Goal: Task Accomplishment & Management: Manage account settings

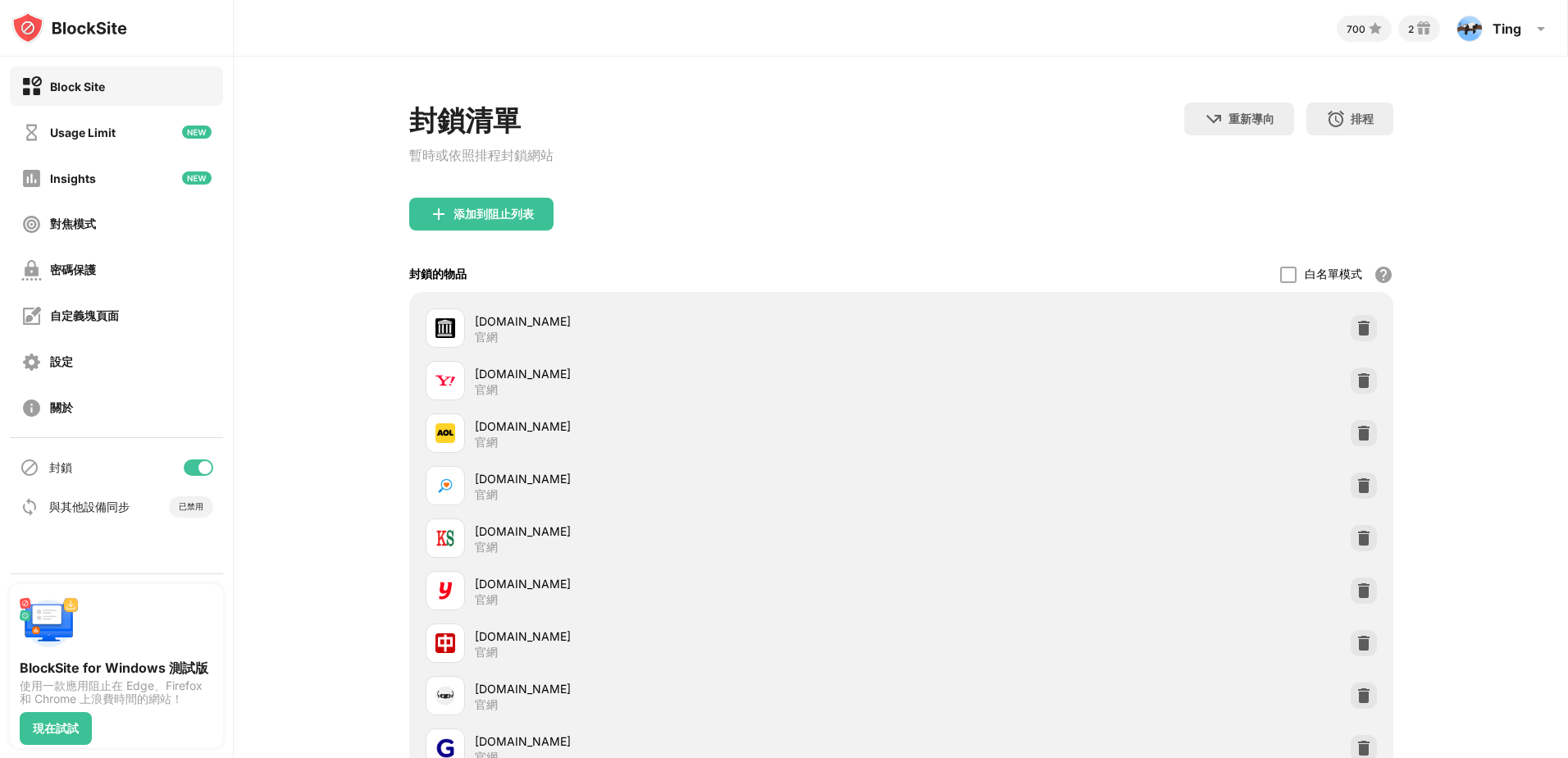
click at [133, 283] on div "密碼保護" at bounding box center [117, 270] width 213 height 40
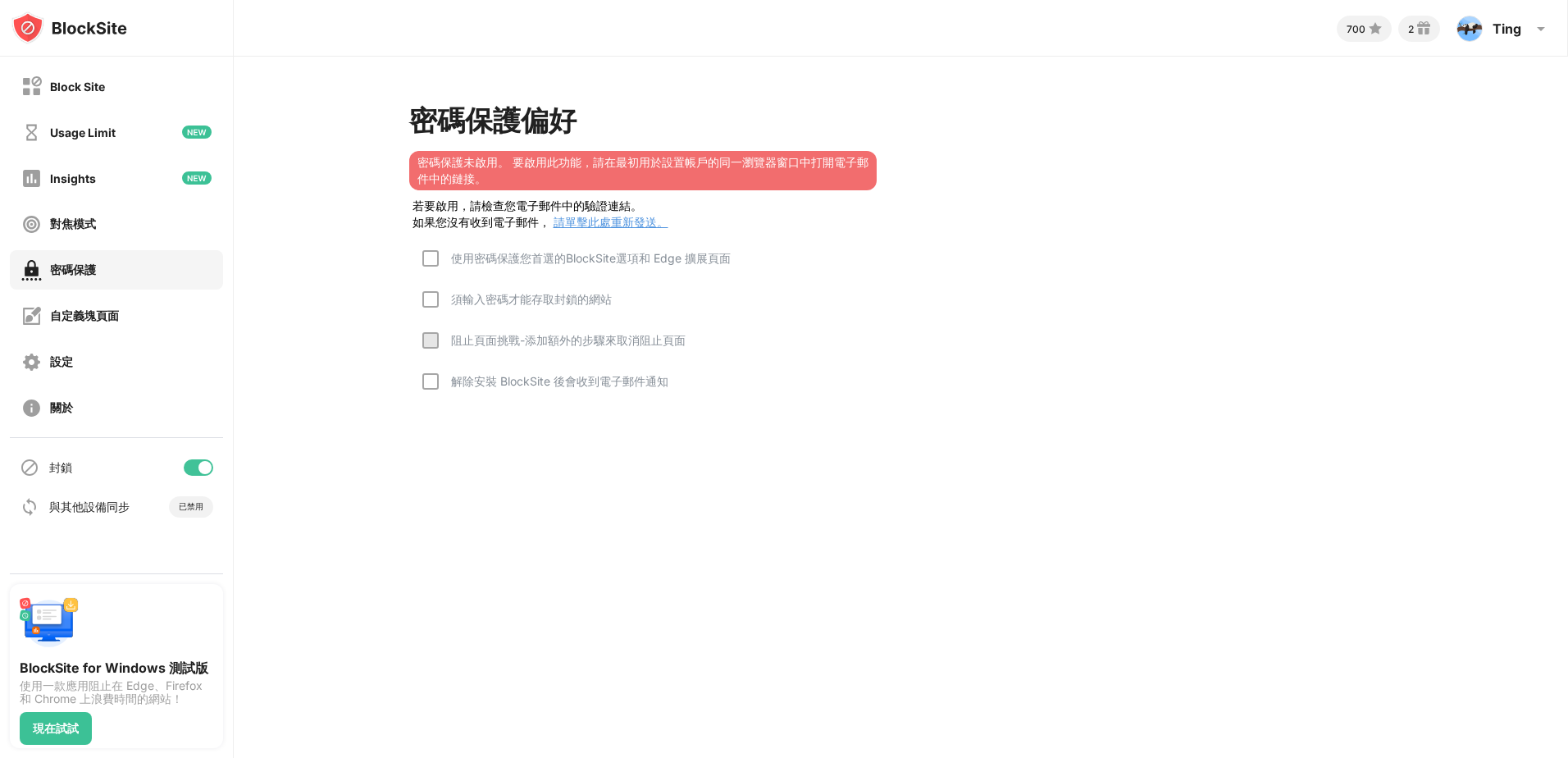
drag, startPoint x: 435, startPoint y: 263, endPoint x: 433, endPoint y: 278, distance: 15.1
click at [433, 263] on div at bounding box center [431, 259] width 17 height 17
click at [433, 303] on div at bounding box center [431, 299] width 17 height 17
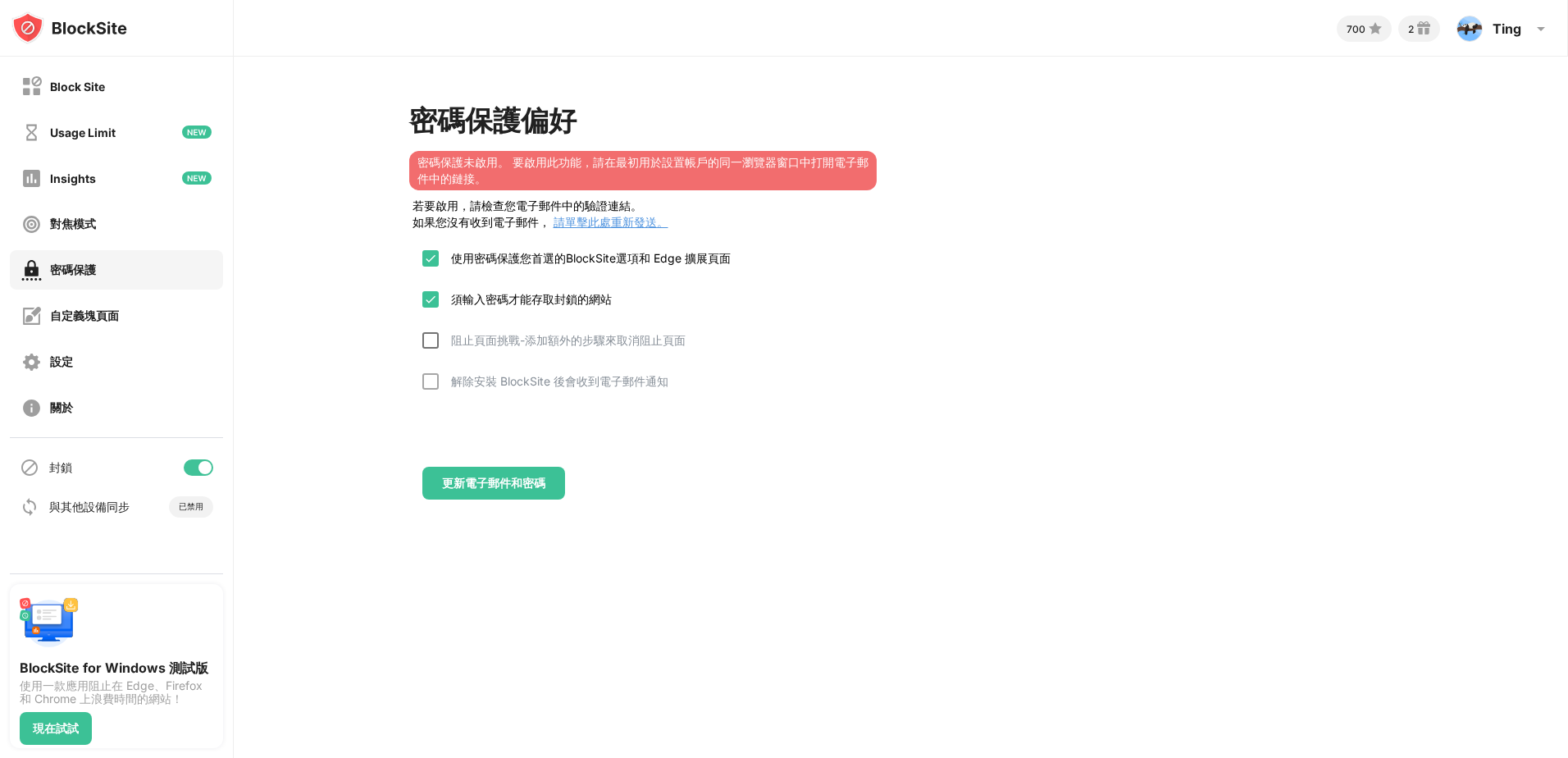
click at [430, 348] on div at bounding box center [431, 341] width 17 height 17
drag, startPoint x: 430, startPoint y: 373, endPoint x: 436, endPoint y: 389, distance: 17.1
click at [431, 374] on div "阻止頁面挑戰-添加額外的步驟來取消阻止頁面" at bounding box center [554, 353] width 264 height 41
drag, startPoint x: 427, startPoint y: 352, endPoint x: 432, endPoint y: 365, distance: 13.9
click at [428, 352] on div "阻止頁面挑戰-添加額外的步驟來取消阻止頁面" at bounding box center [554, 353] width 264 height 41
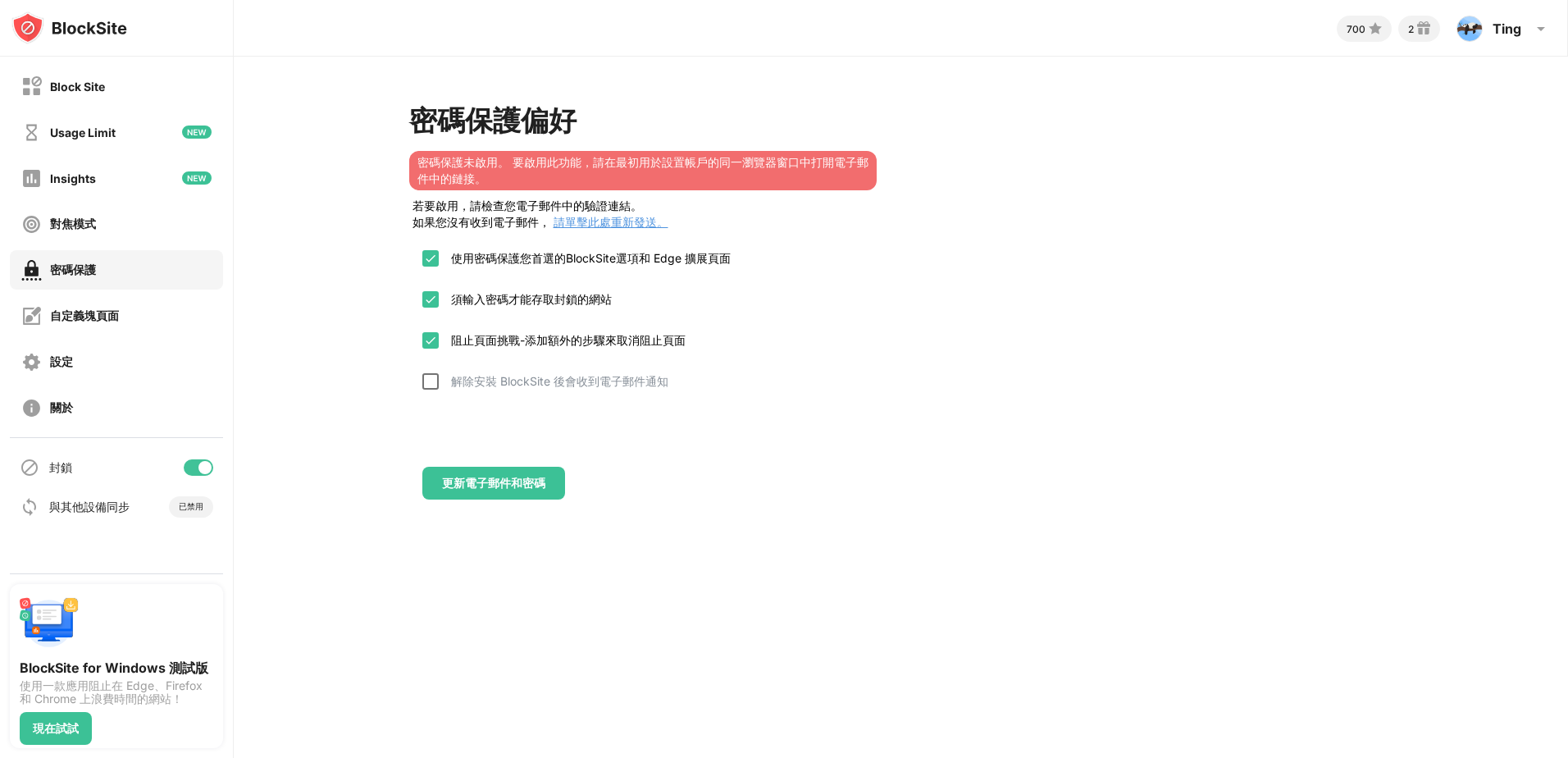
drag, startPoint x: 433, startPoint y: 379, endPoint x: 454, endPoint y: 470, distance: 93.4
click at [433, 379] on div at bounding box center [431, 382] width 17 height 17
click at [477, 496] on div "更新電子郵件和密碼" at bounding box center [493, 484] width 143 height 33
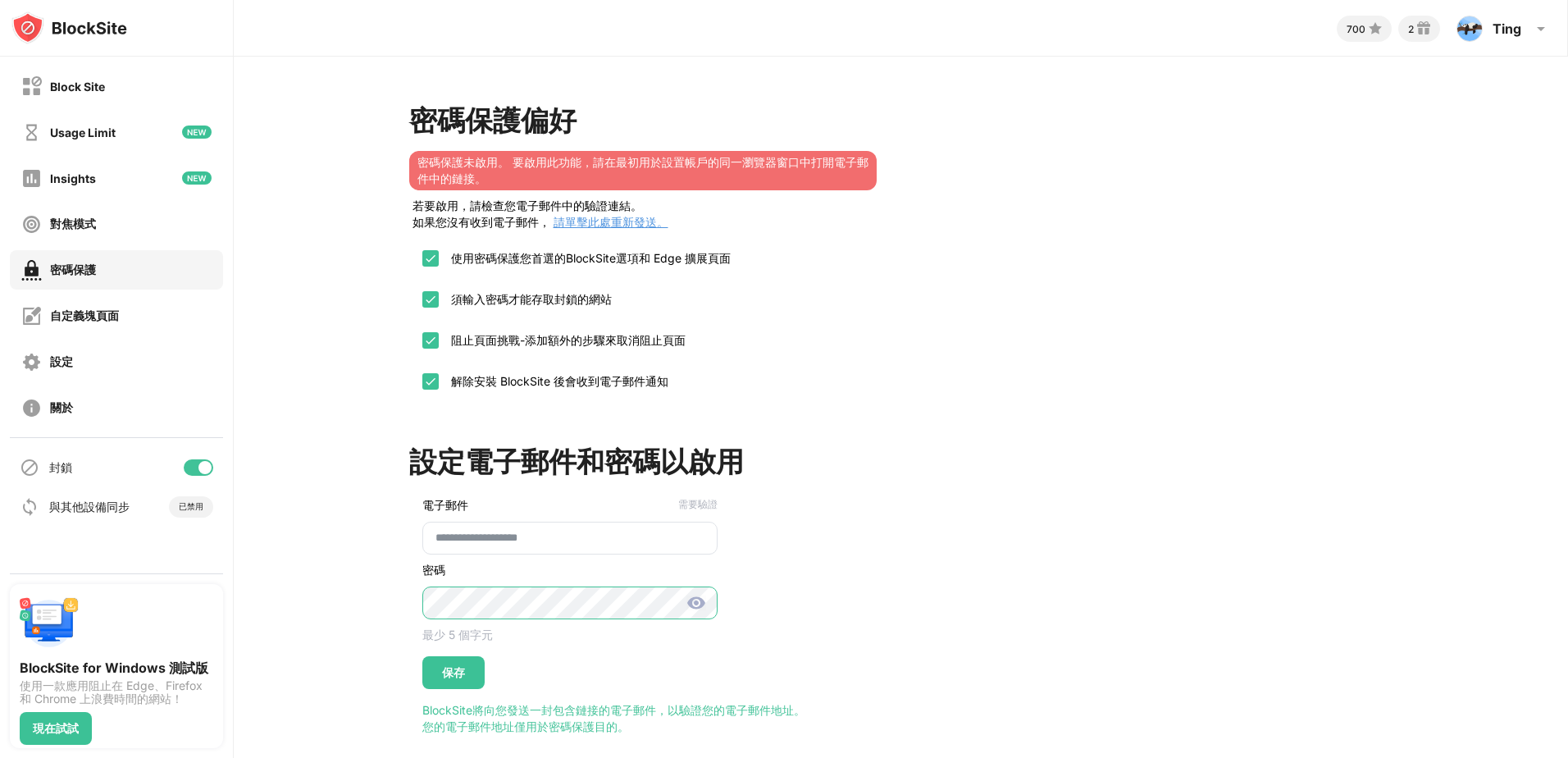
click at [409, 616] on div "**********" at bounding box center [563, 588] width 308 height 201
click at [461, 670] on div "保存" at bounding box center [453, 673] width 62 height 33
